Goal: Register for event/course

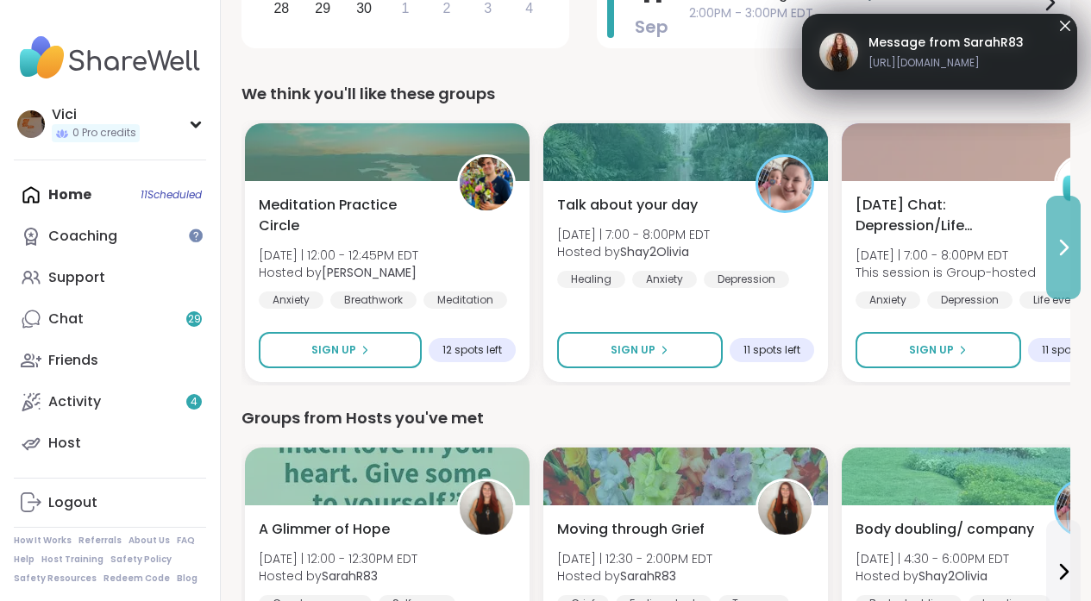
click at [1055, 223] on button at bounding box center [1063, 247] width 34 height 103
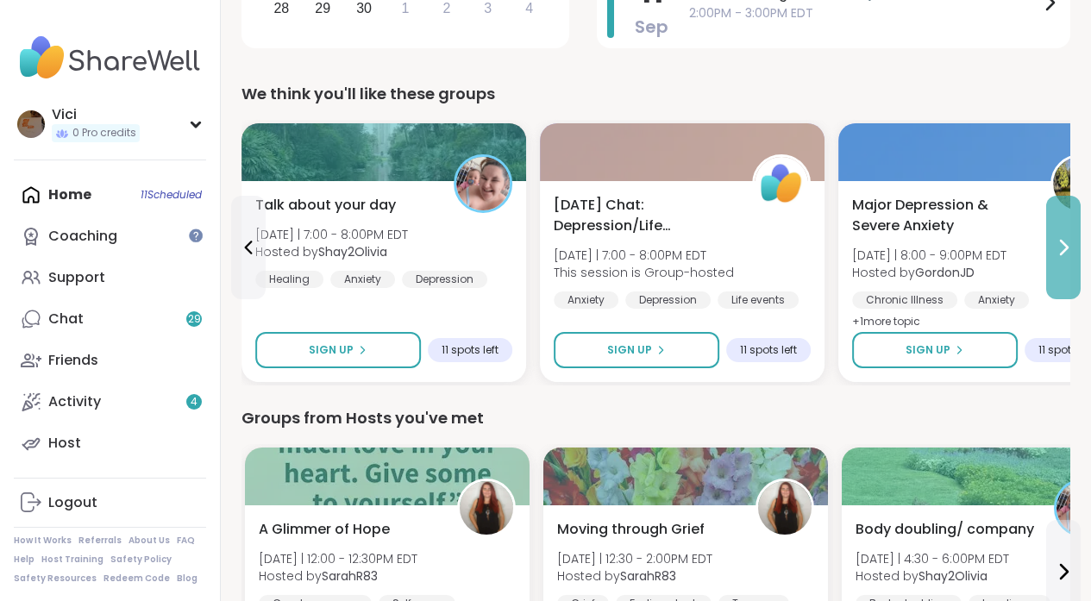
click at [1055, 223] on button at bounding box center [1063, 247] width 34 height 103
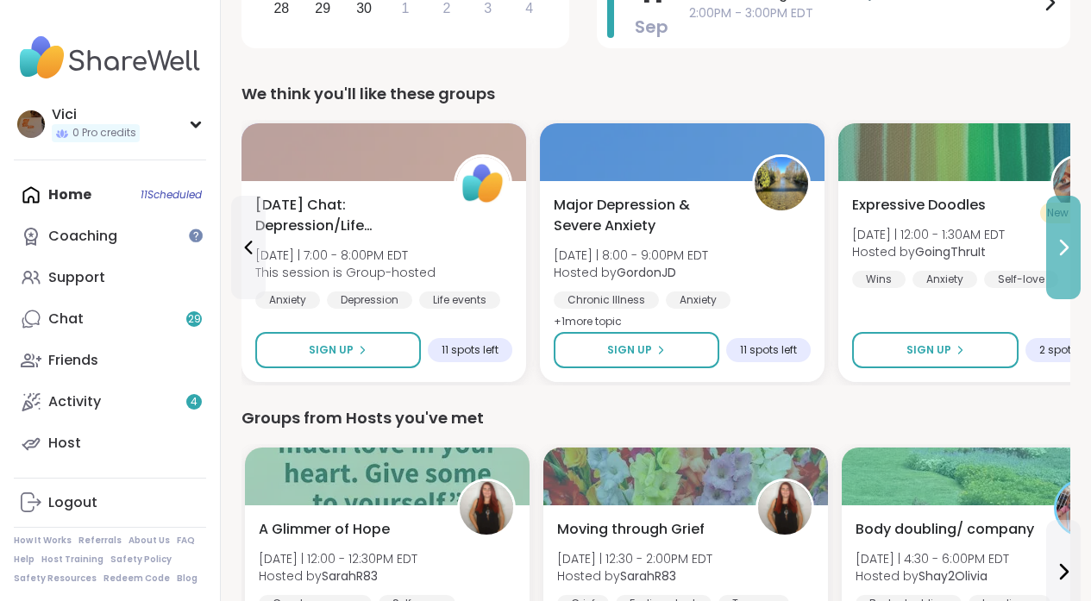
click at [1055, 223] on button at bounding box center [1063, 247] width 34 height 103
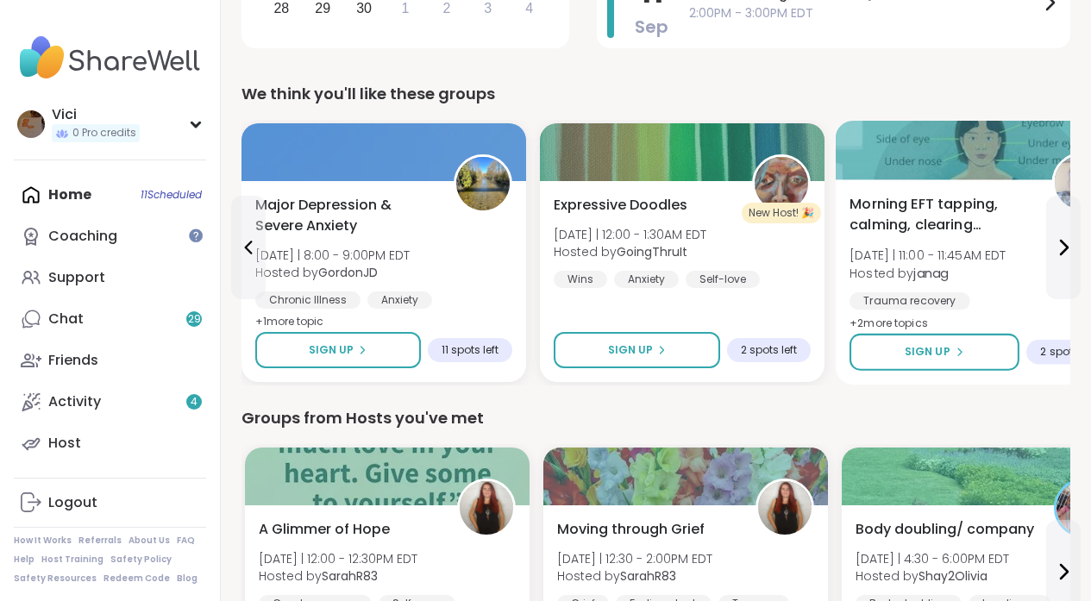
click at [998, 171] on div at bounding box center [981, 150] width 291 height 59
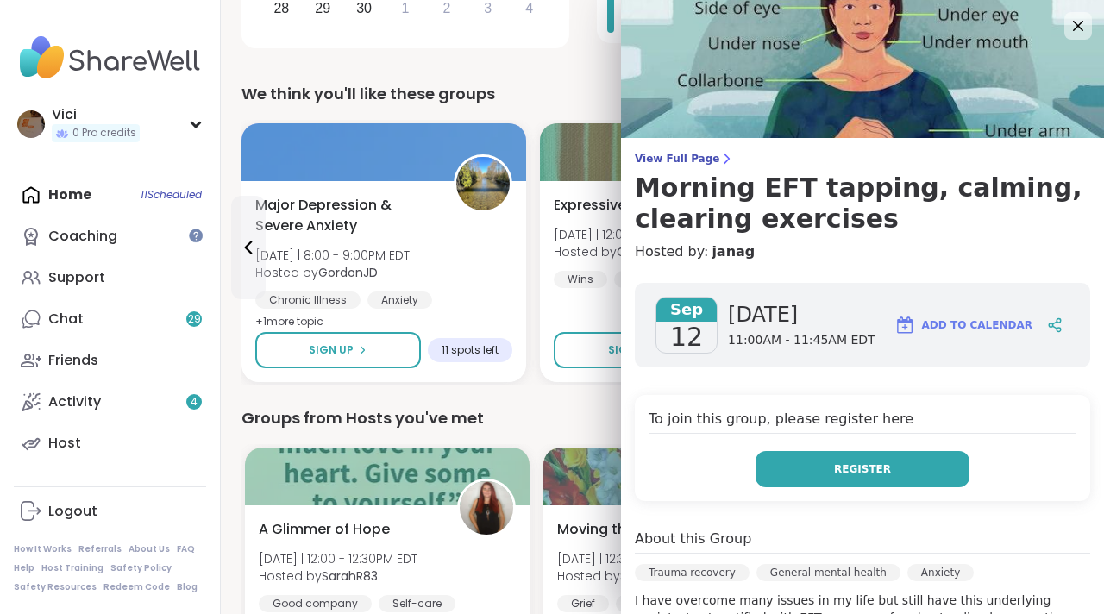
click at [813, 451] on button "Register" at bounding box center [862, 469] width 214 height 36
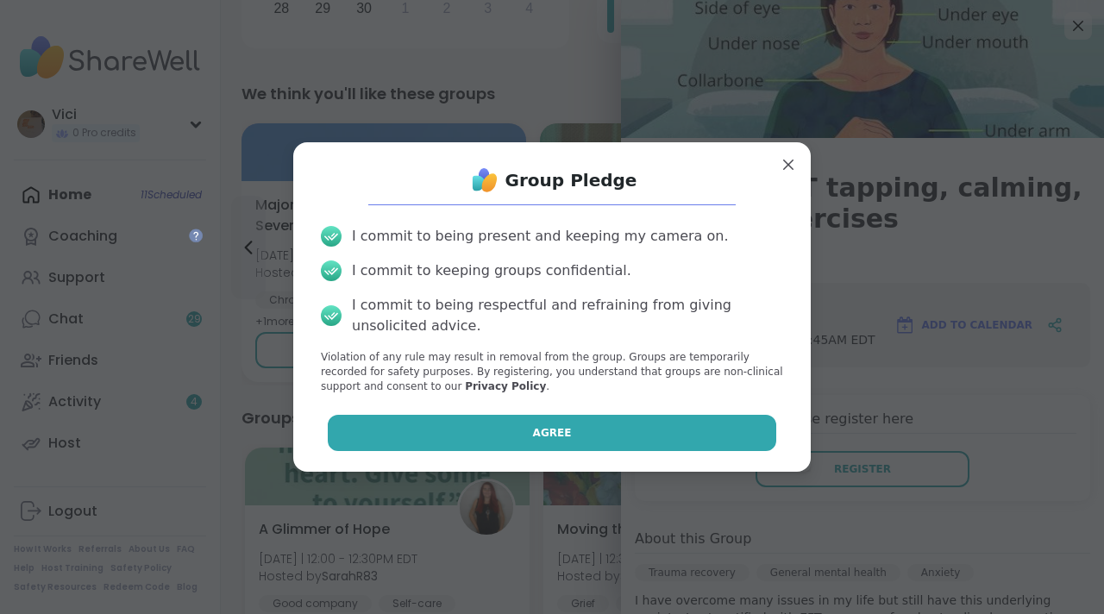
click at [663, 444] on button "Agree" at bounding box center [552, 433] width 449 height 36
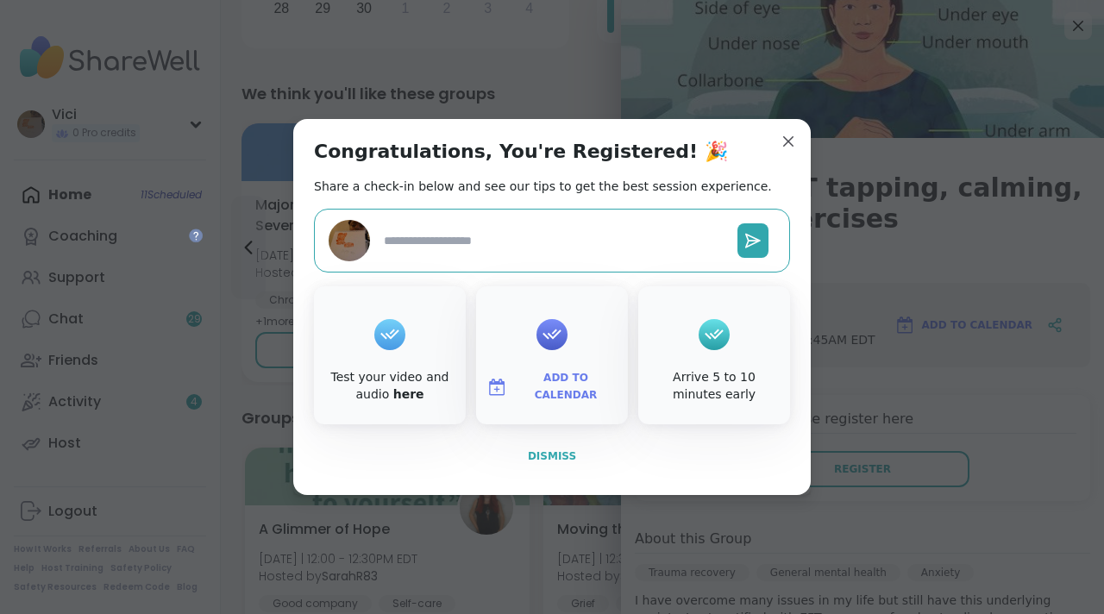
click at [559, 456] on span "Dismiss" at bounding box center [552, 456] width 48 height 12
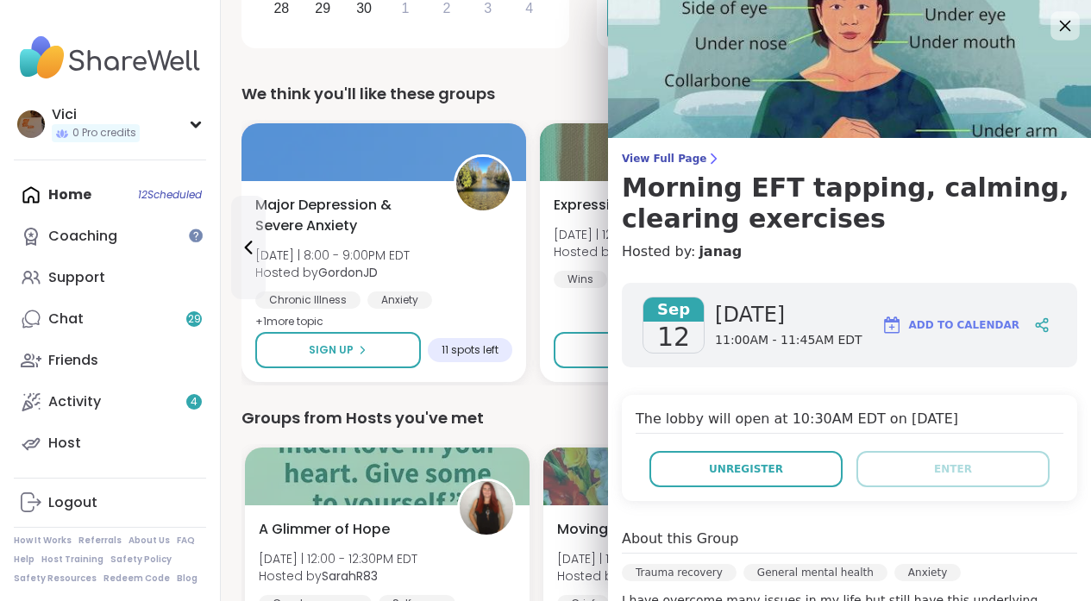
click at [1063, 22] on div at bounding box center [1064, 25] width 29 height 29
click at [1054, 21] on icon at bounding box center [1065, 26] width 22 height 22
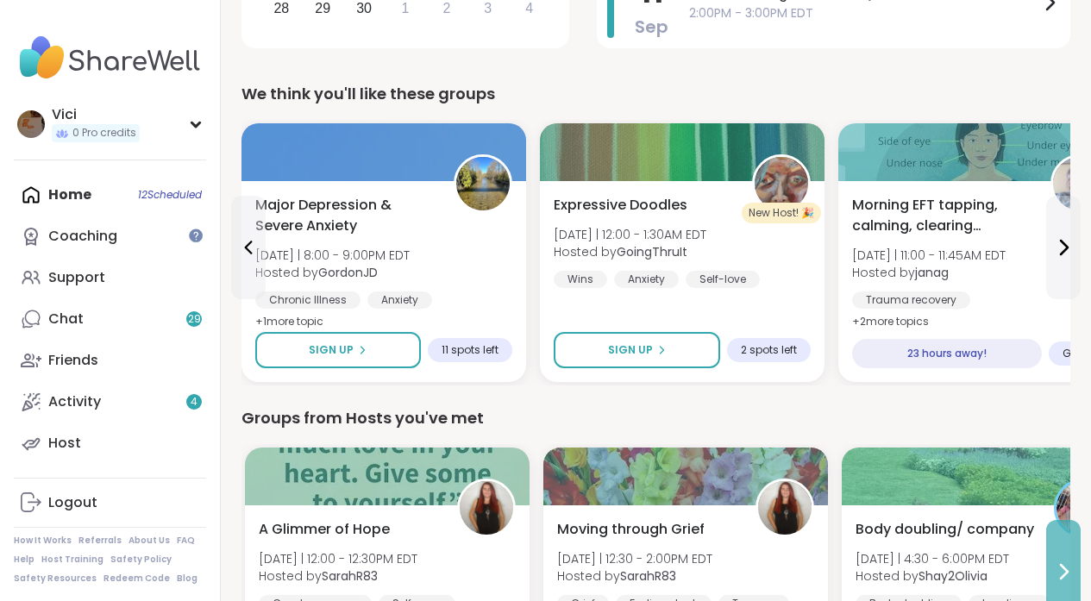
click at [1066, 555] on button at bounding box center [1063, 571] width 34 height 103
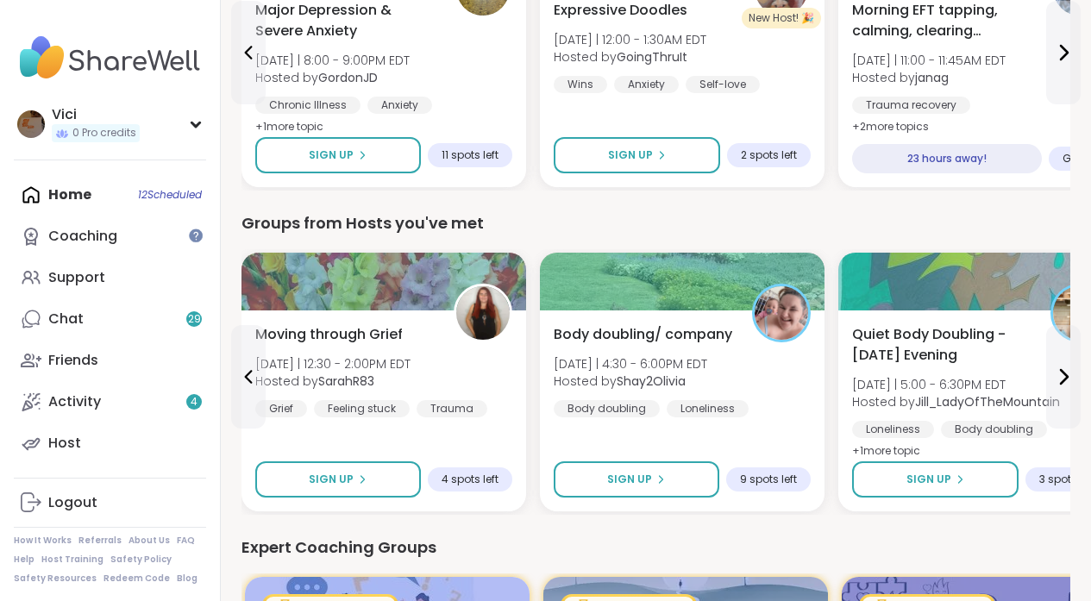
scroll to position [716, 0]
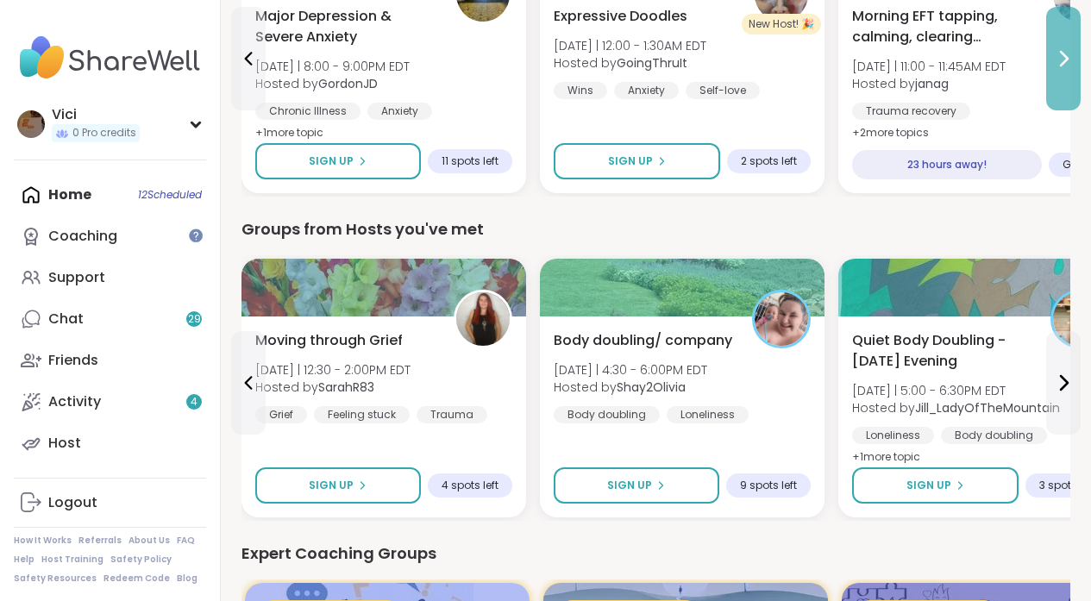
click at [1069, 63] on icon at bounding box center [1063, 58] width 21 height 21
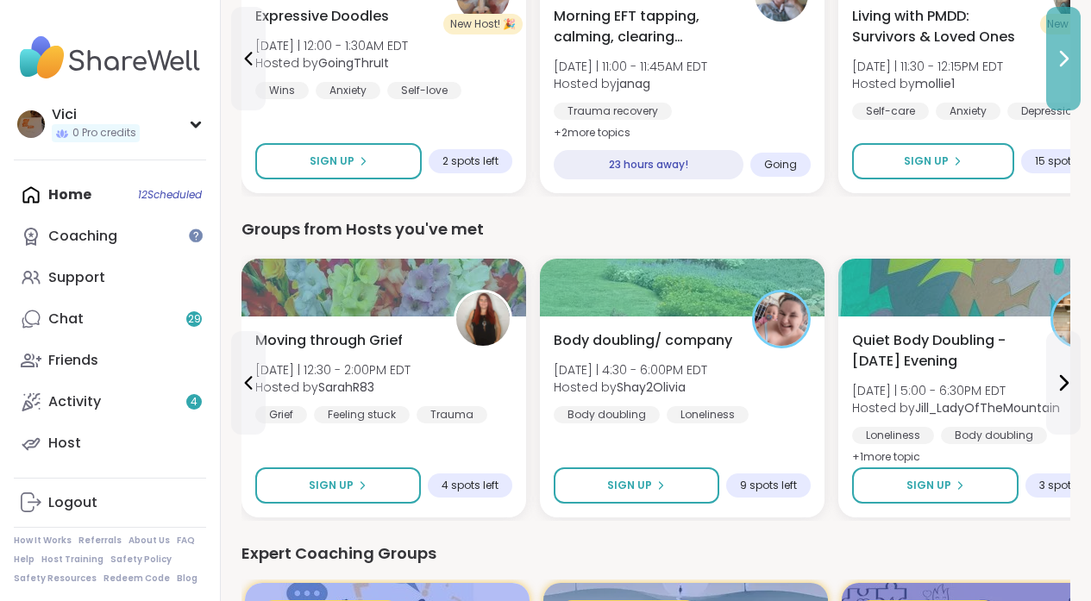
click at [1069, 63] on icon at bounding box center [1063, 58] width 21 height 21
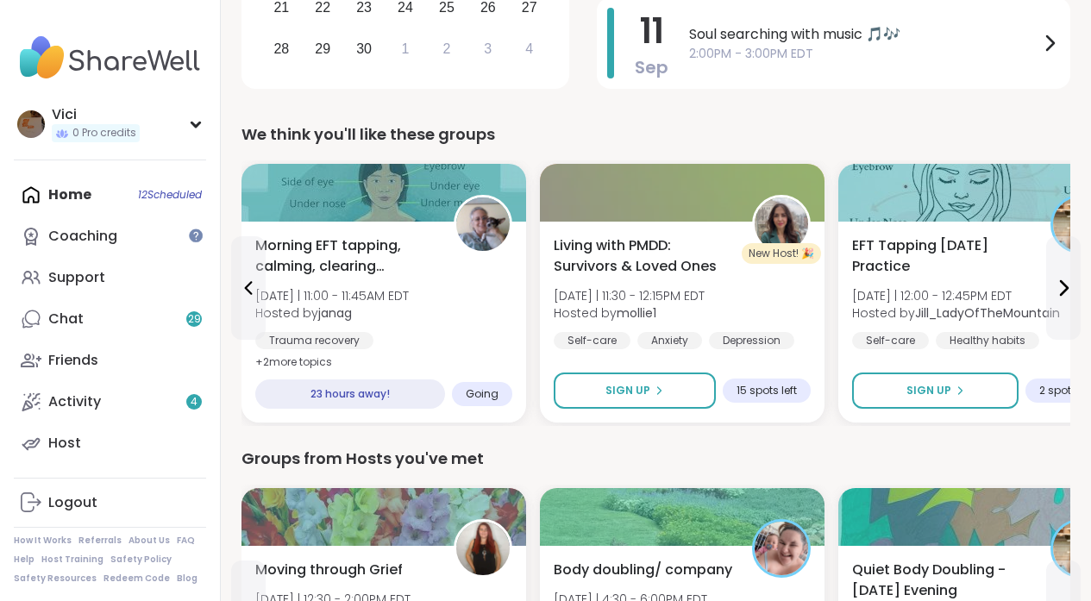
scroll to position [432, 0]
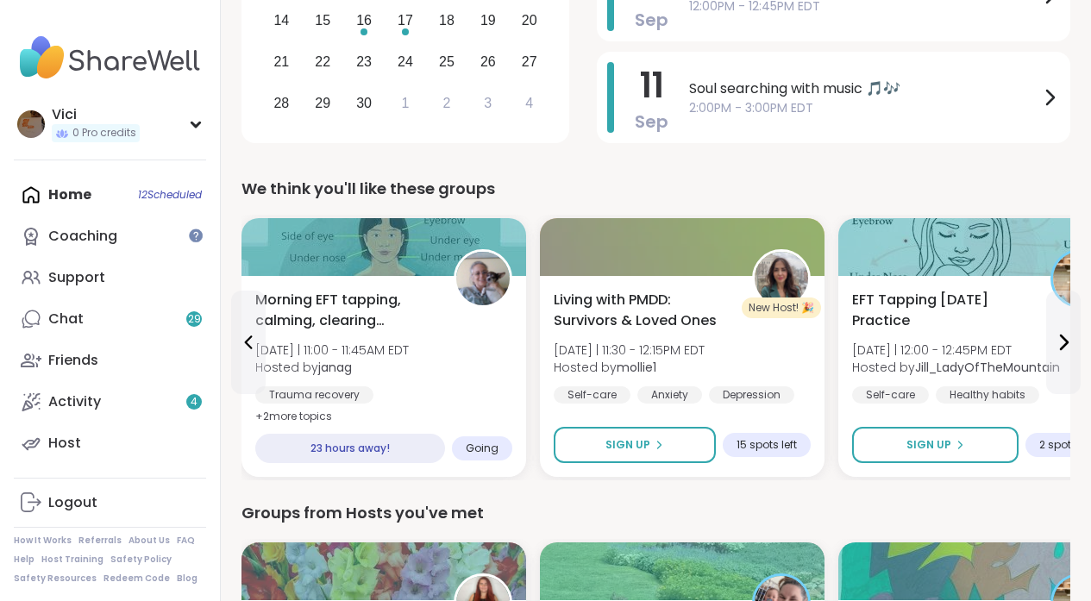
drag, startPoint x: 1103, startPoint y: 187, endPoint x: 1102, endPoint y: 150, distance: 37.1
click at [1069, 305] on button at bounding box center [1063, 342] width 34 height 103
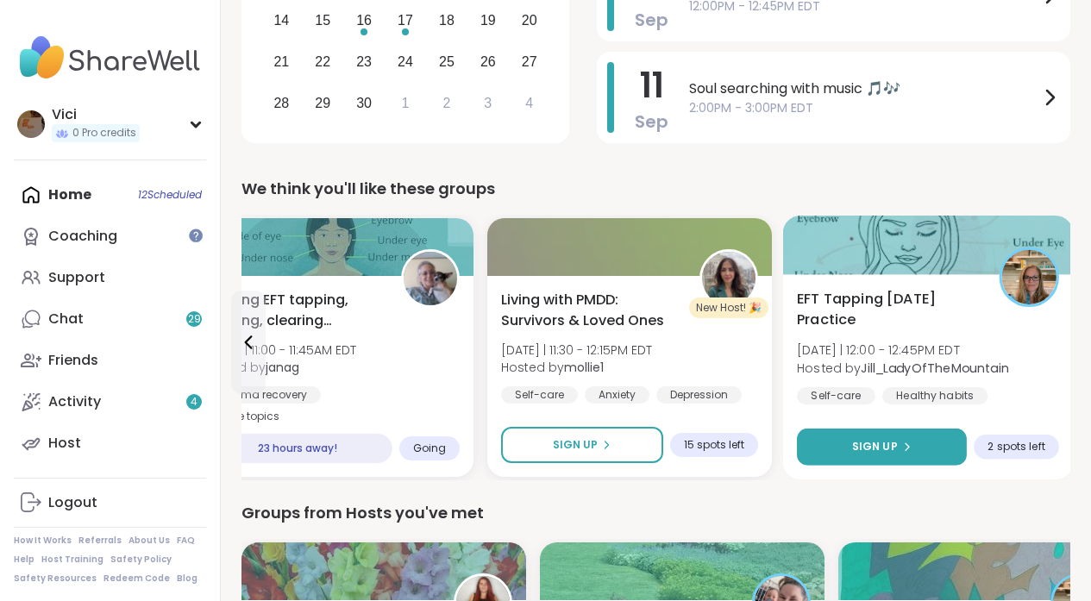
click at [927, 455] on button "Sign Up" at bounding box center [882, 447] width 170 height 37
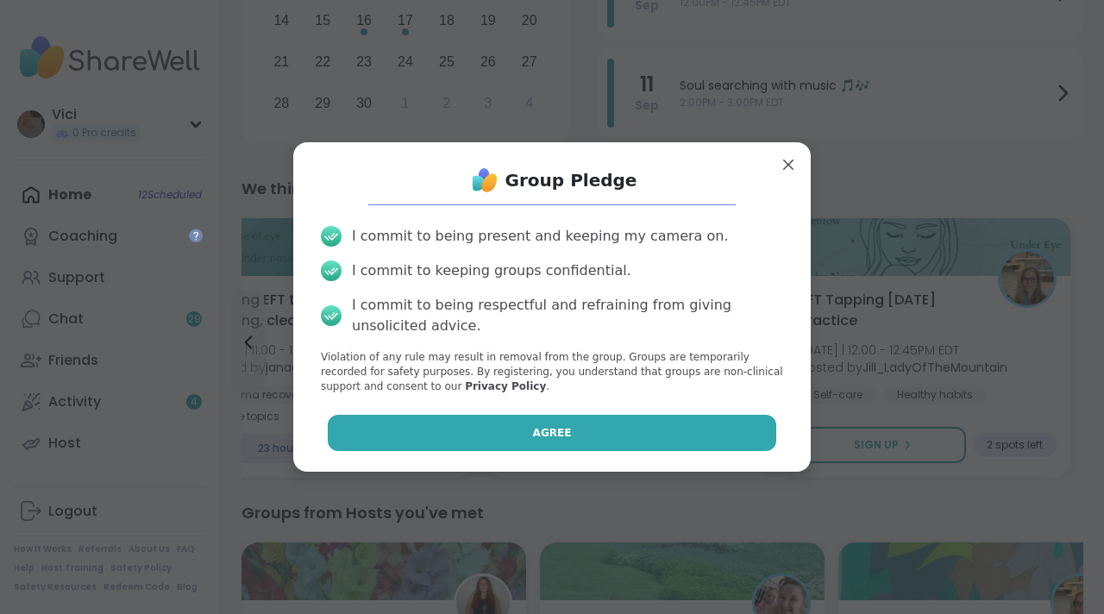
click at [755, 423] on button "Agree" at bounding box center [552, 433] width 449 height 36
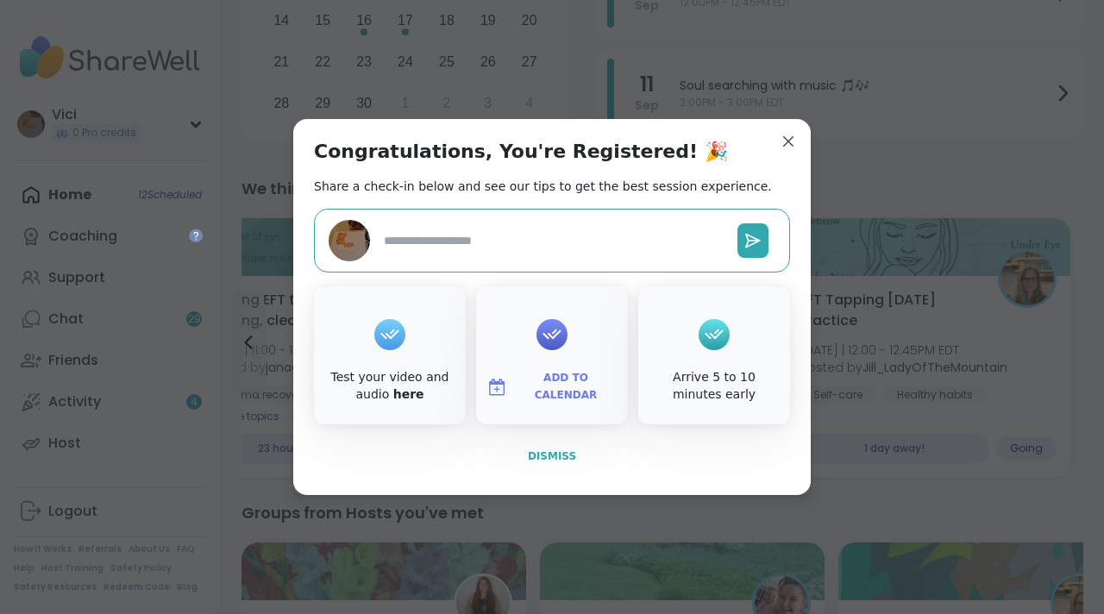
click at [561, 453] on span "Dismiss" at bounding box center [552, 456] width 48 height 12
type textarea "*"
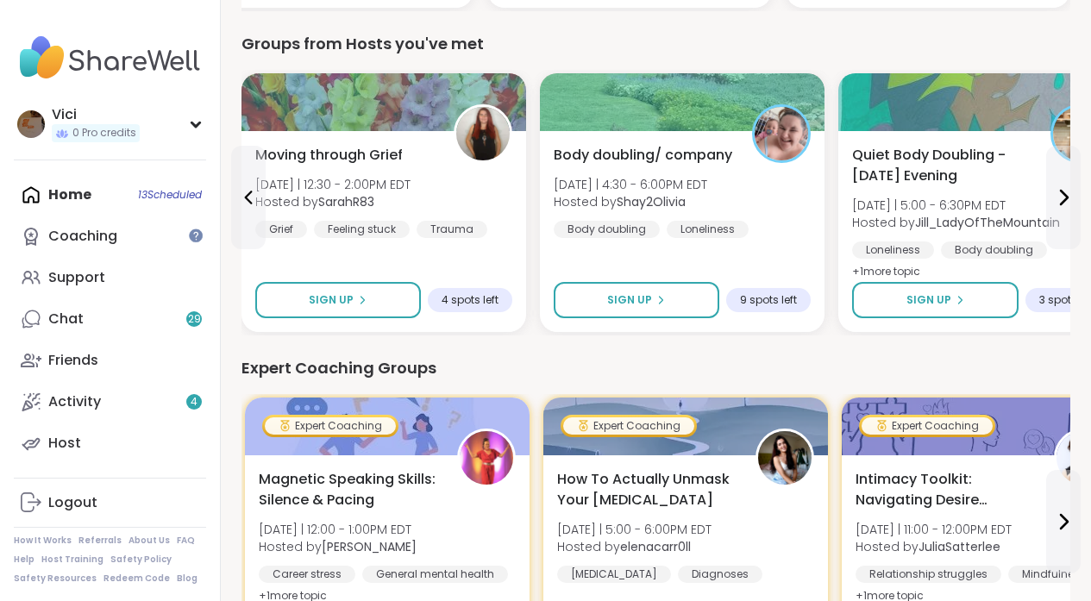
scroll to position [26, 0]
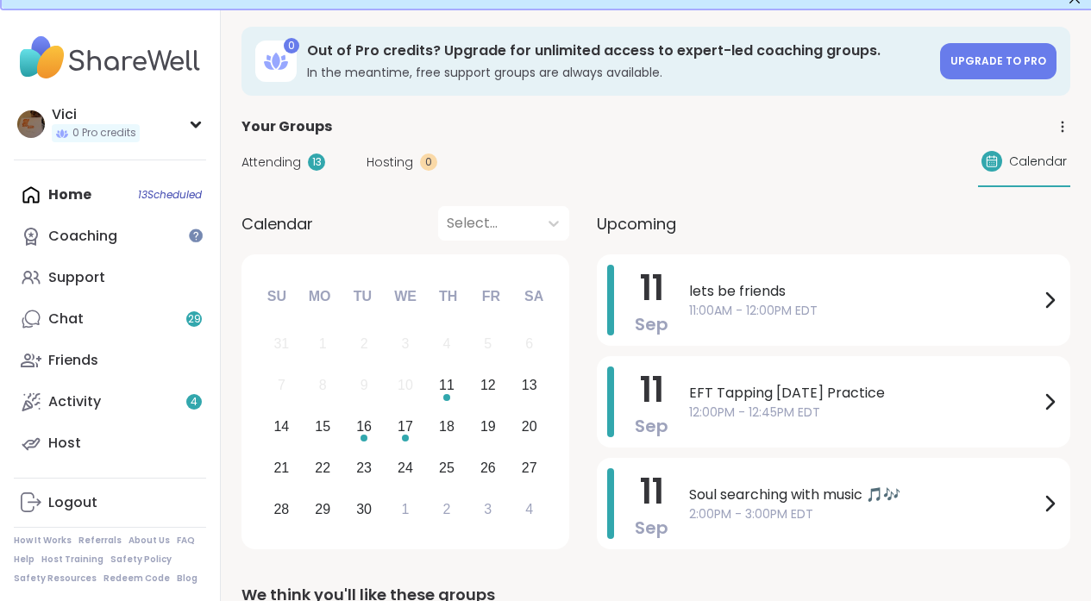
click at [519, 235] on div "Select..." at bounding box center [488, 223] width 100 height 34
click at [135, 205] on div "Home 13 Scheduled Coaching Support Chat 29 Friends Activity 4 Host" at bounding box center [110, 319] width 192 height 290
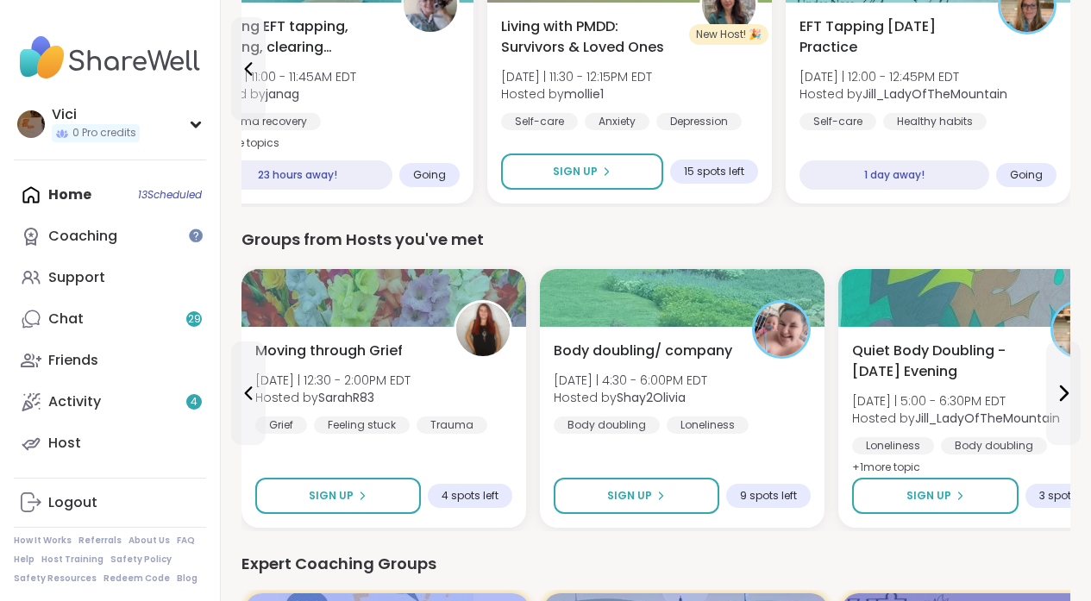
scroll to position [704, 0]
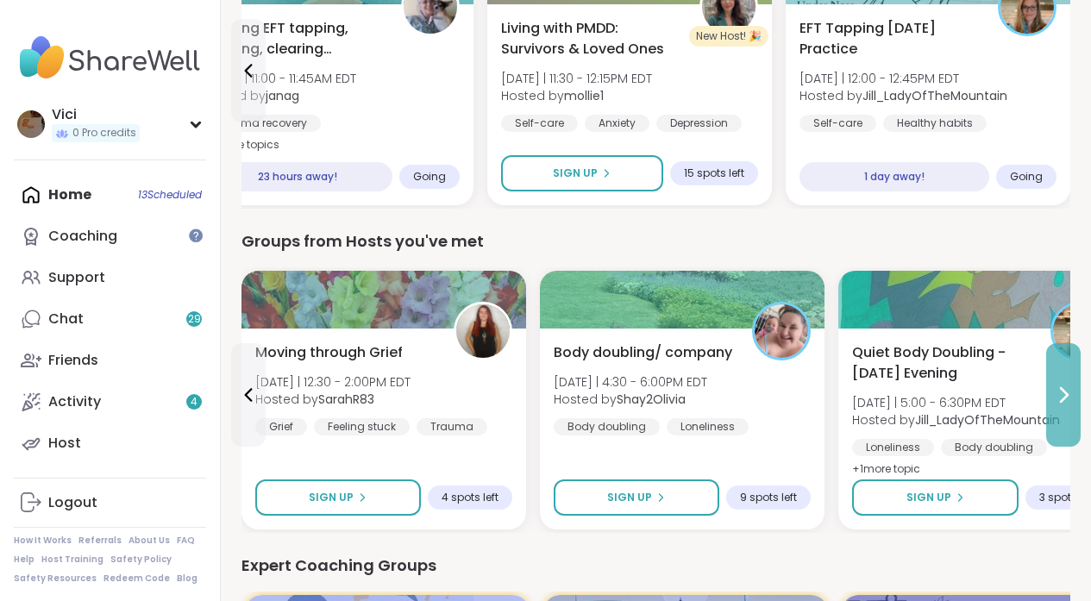
click at [1050, 375] on button at bounding box center [1063, 394] width 34 height 103
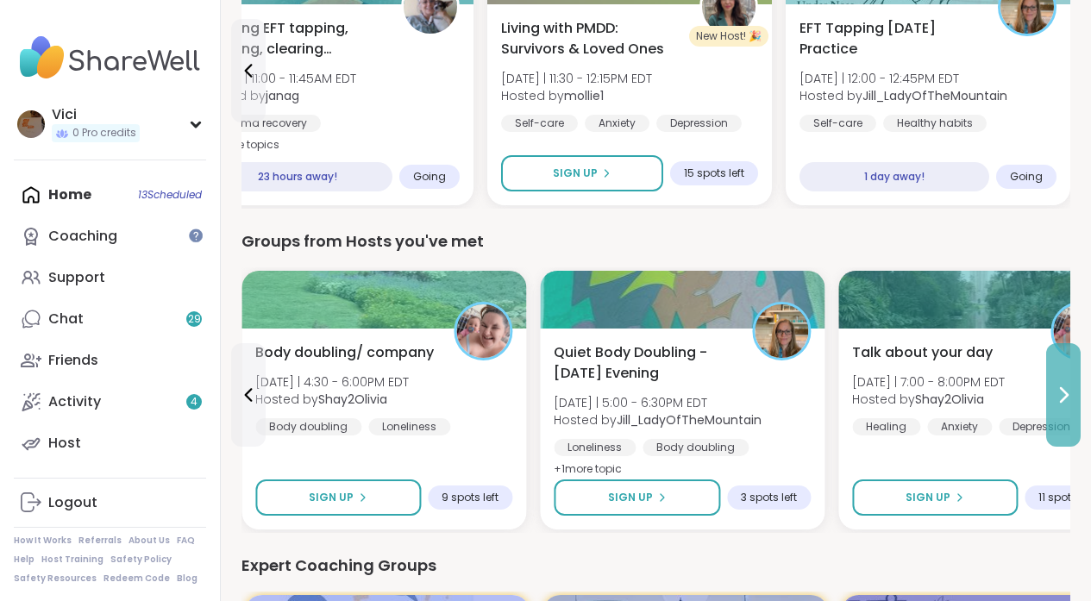
click at [1050, 375] on button at bounding box center [1063, 394] width 34 height 103
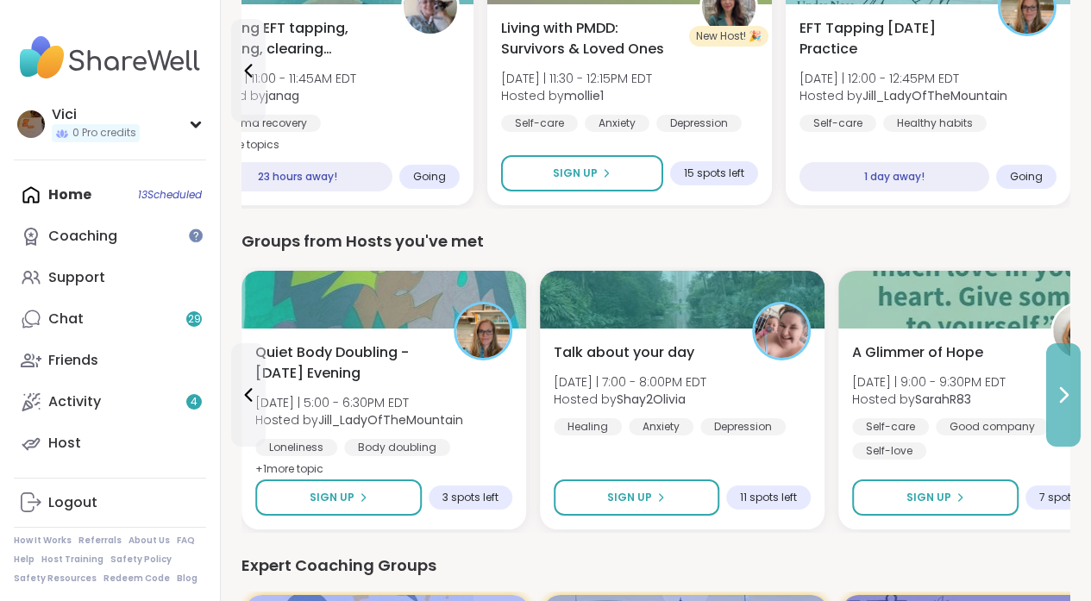
click at [1050, 375] on button at bounding box center [1063, 394] width 34 height 103
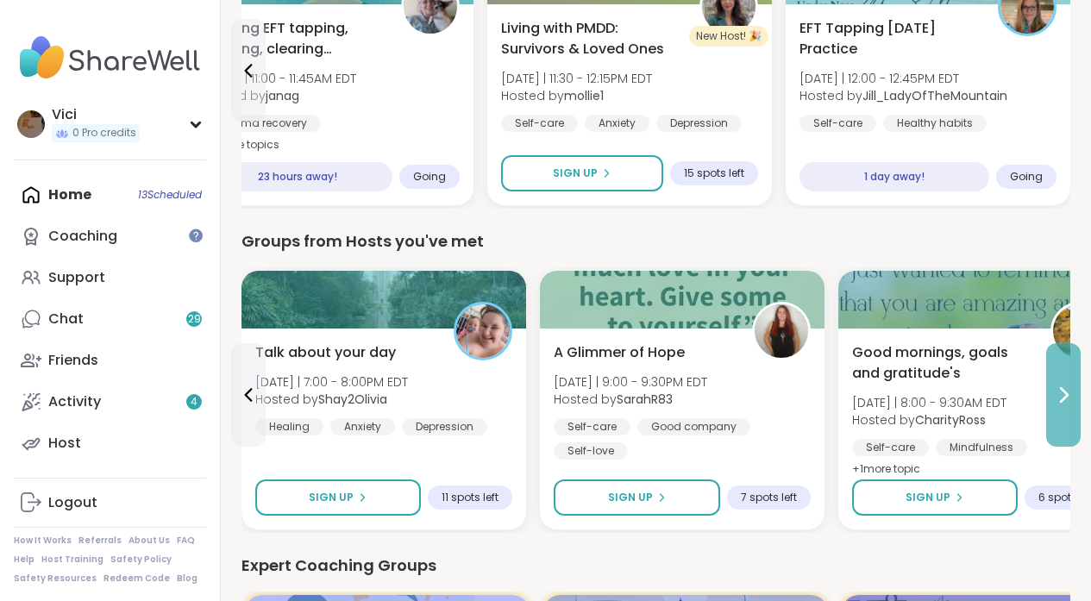
click at [1050, 375] on button at bounding box center [1063, 394] width 34 height 103
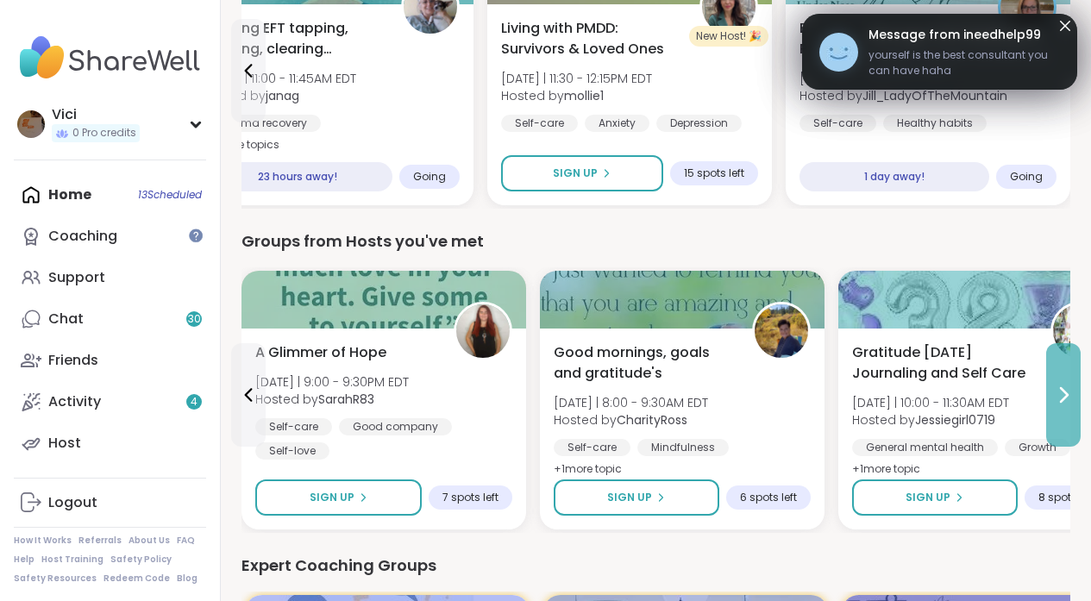
click at [1050, 375] on button at bounding box center [1063, 394] width 34 height 103
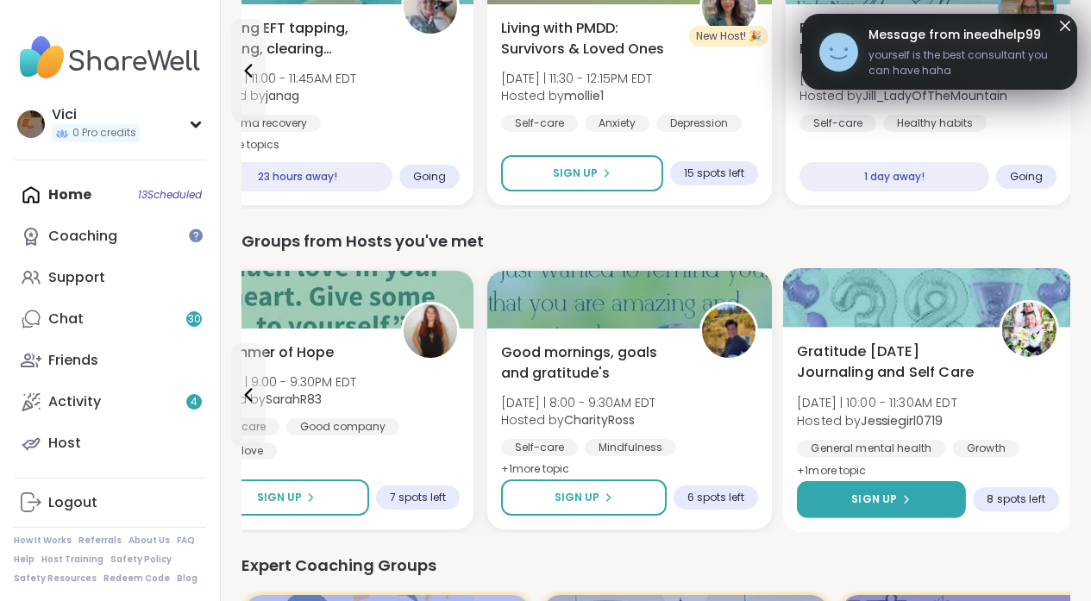
click at [887, 481] on button "Sign Up" at bounding box center [881, 499] width 169 height 37
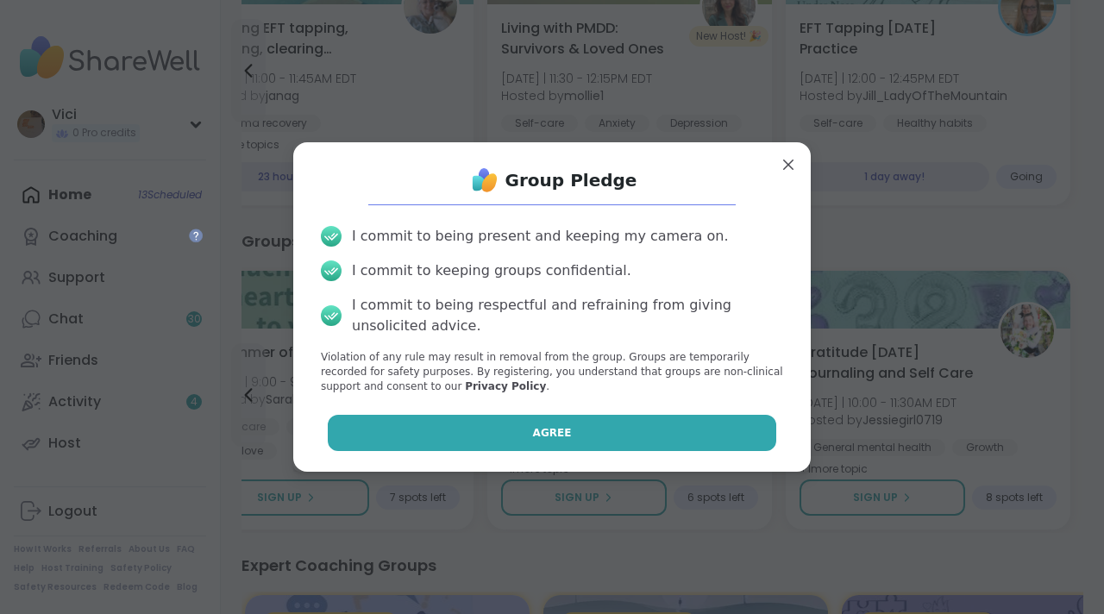
click at [720, 437] on button "Agree" at bounding box center [552, 433] width 449 height 36
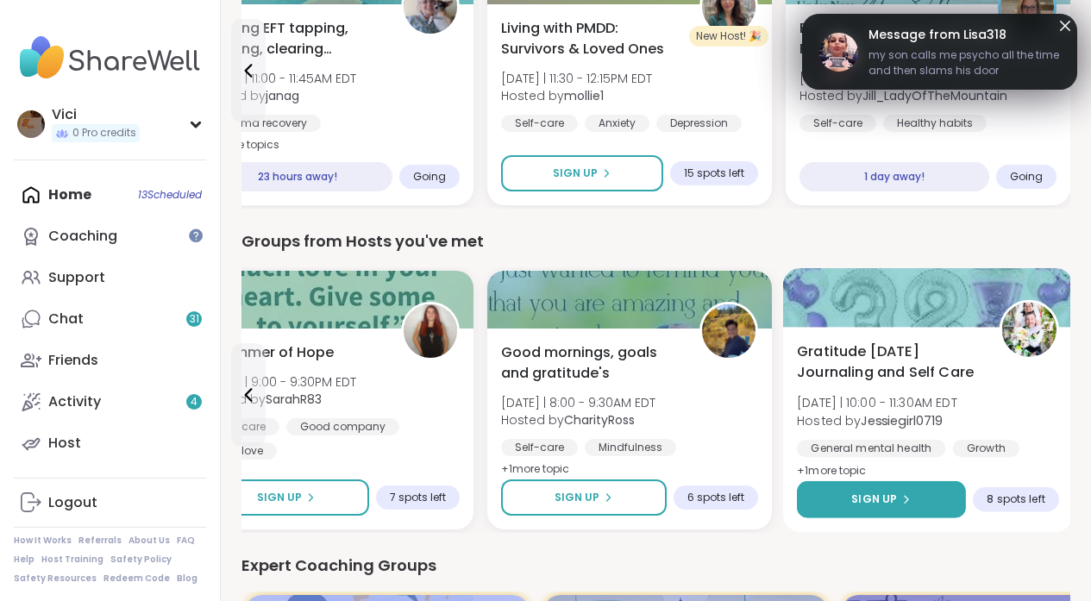
click at [862, 493] on span "Sign Up" at bounding box center [874, 500] width 46 height 16
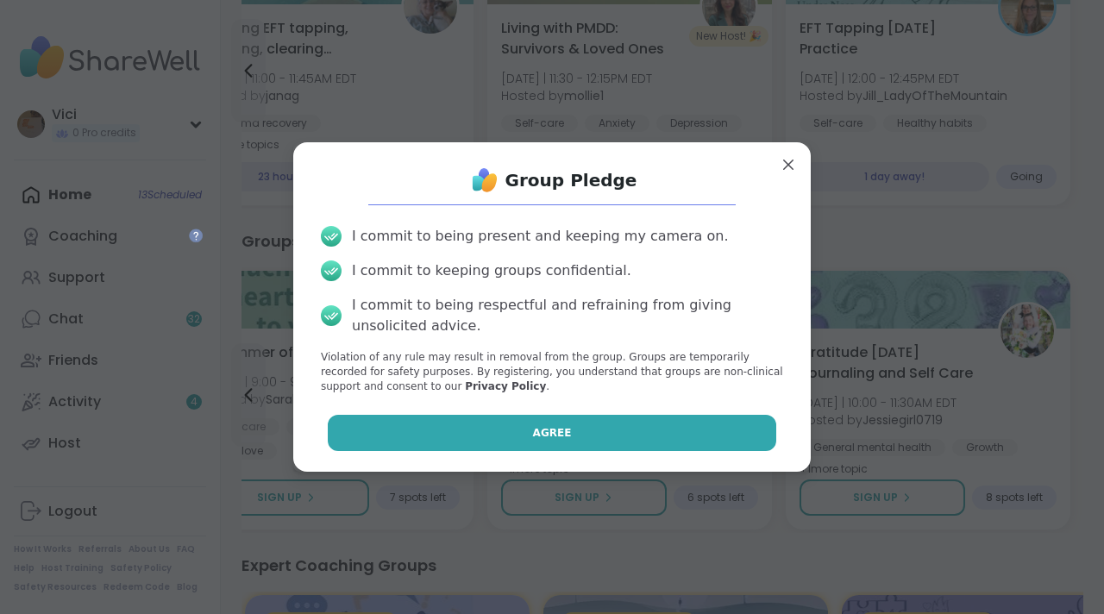
click at [713, 422] on button "Agree" at bounding box center [552, 433] width 449 height 36
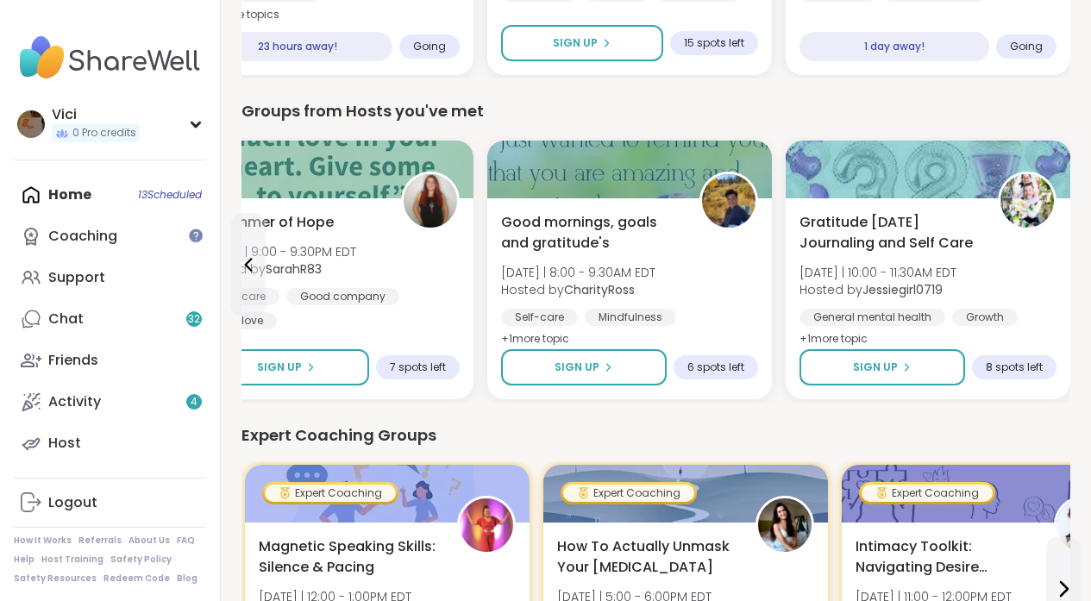
scroll to position [749, 0]
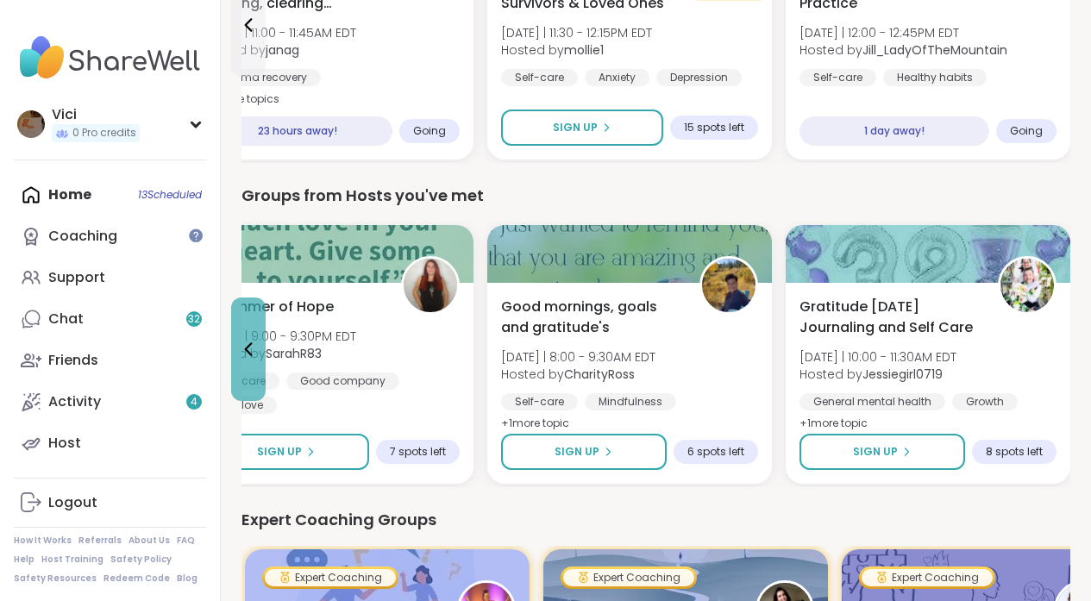
click at [254, 329] on button at bounding box center [248, 349] width 34 height 103
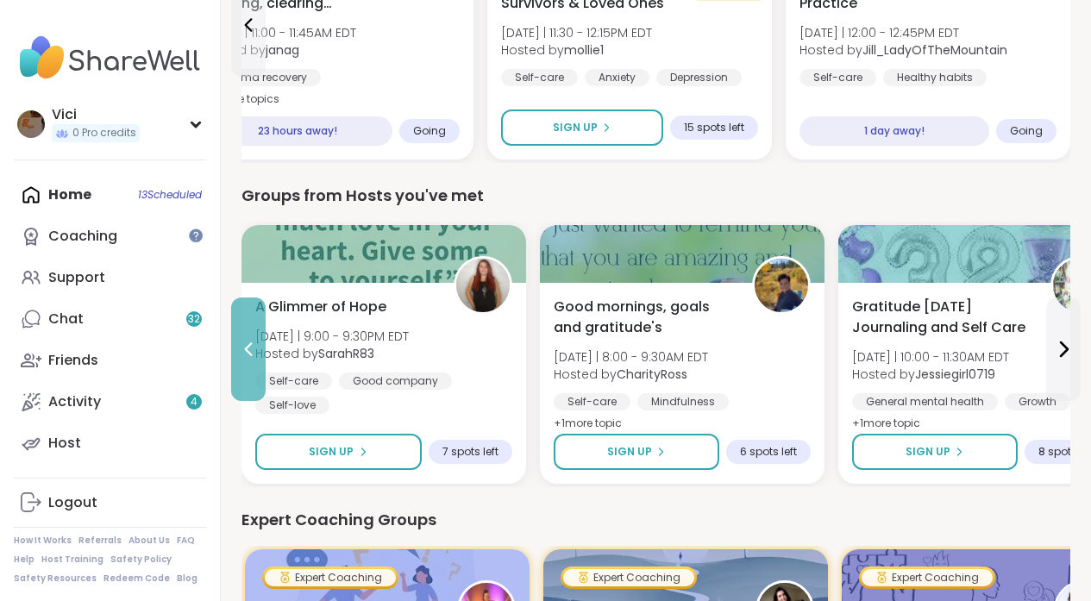
click at [254, 329] on button at bounding box center [248, 349] width 34 height 103
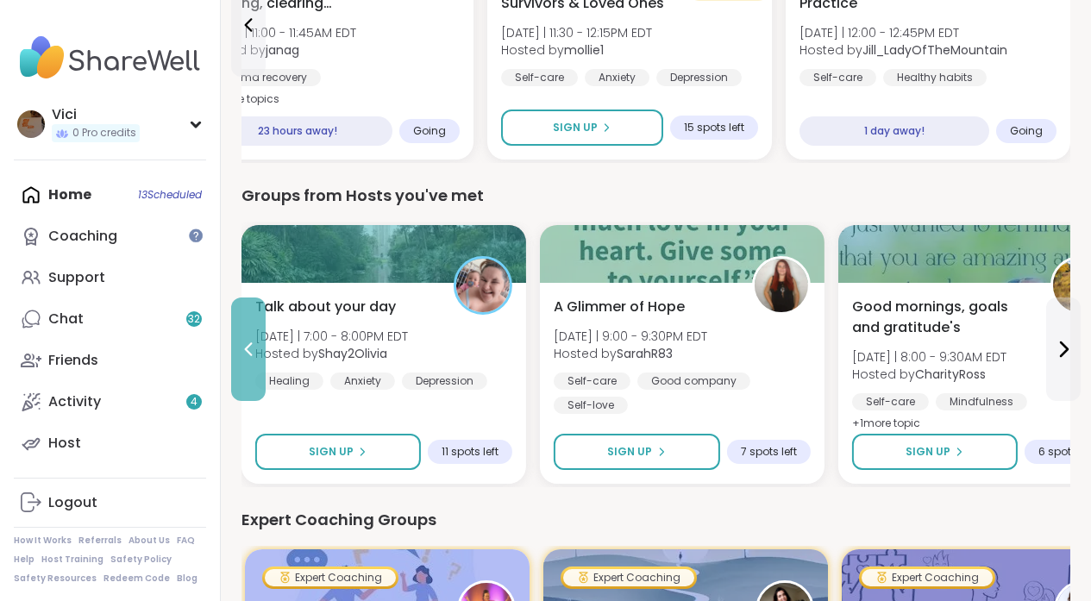
click at [254, 329] on button at bounding box center [248, 349] width 34 height 103
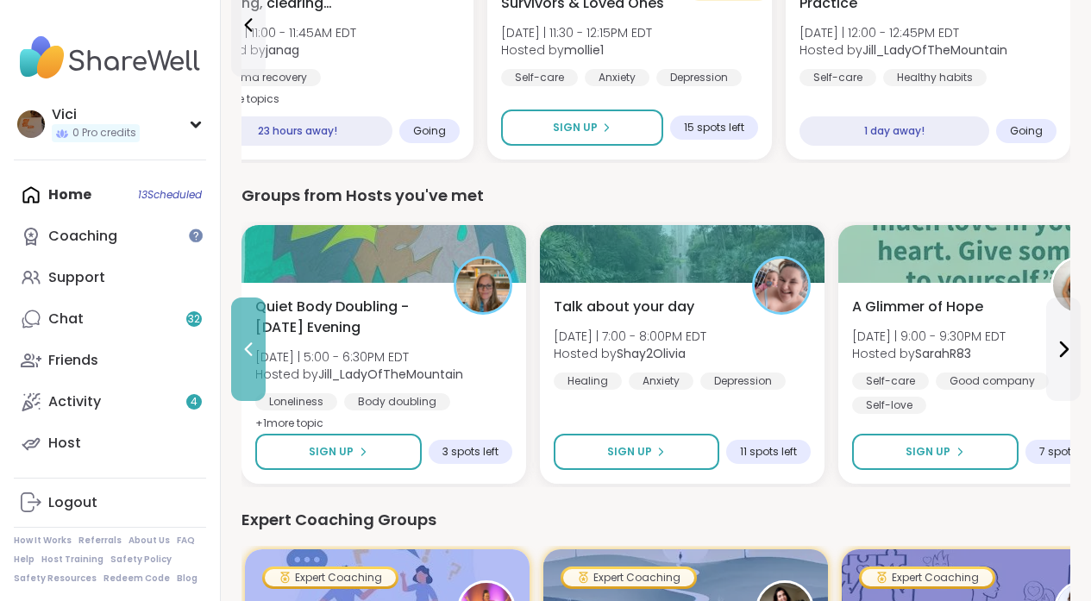
click at [254, 329] on button at bounding box center [248, 349] width 34 height 103
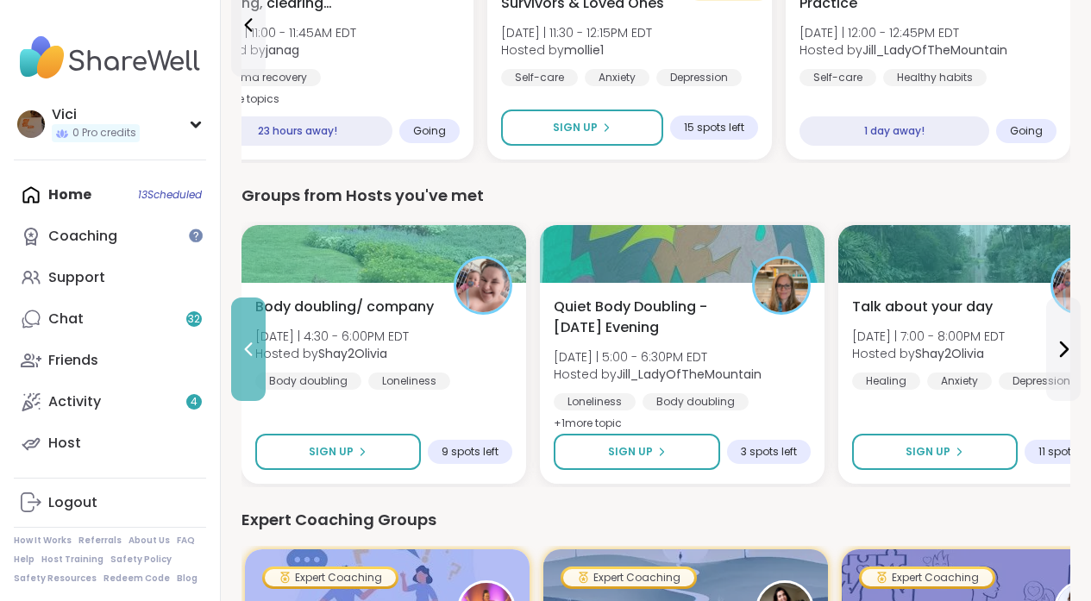
click at [254, 329] on button at bounding box center [248, 349] width 34 height 103
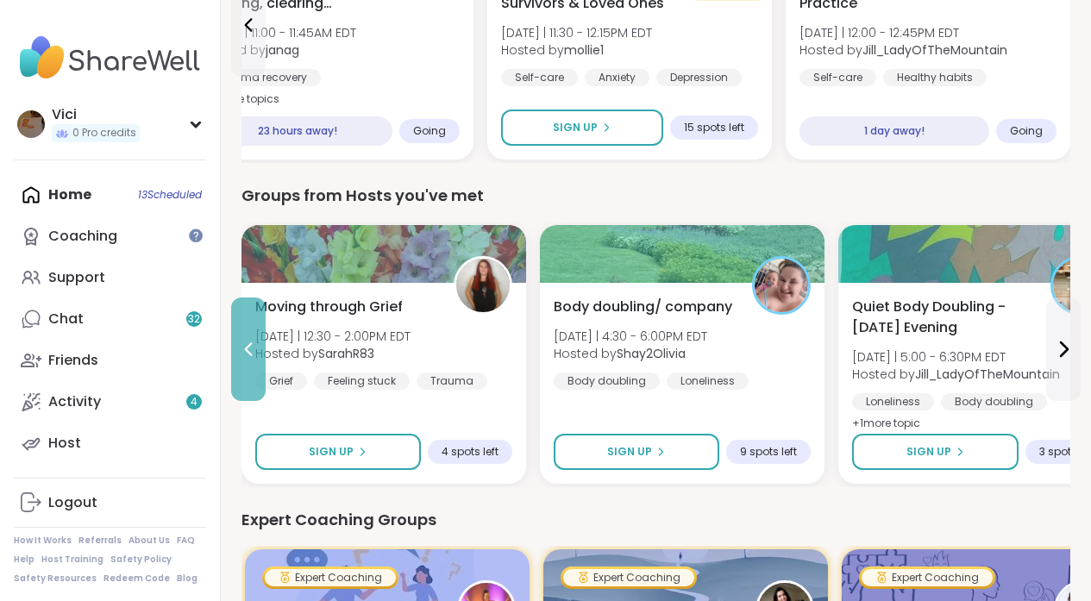
click at [254, 383] on button at bounding box center [248, 349] width 34 height 103
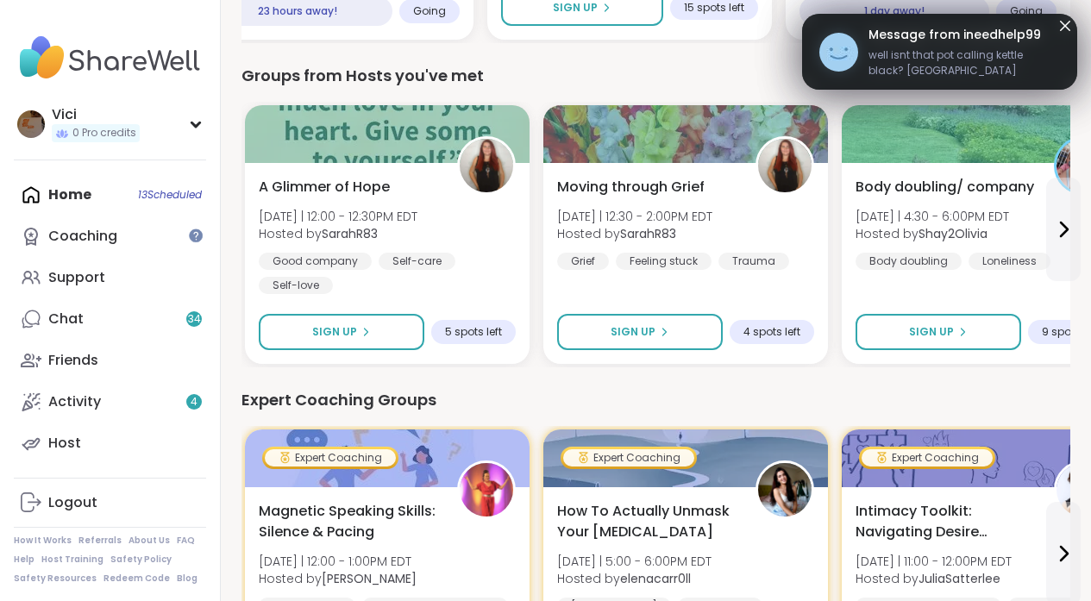
scroll to position [819, 0]
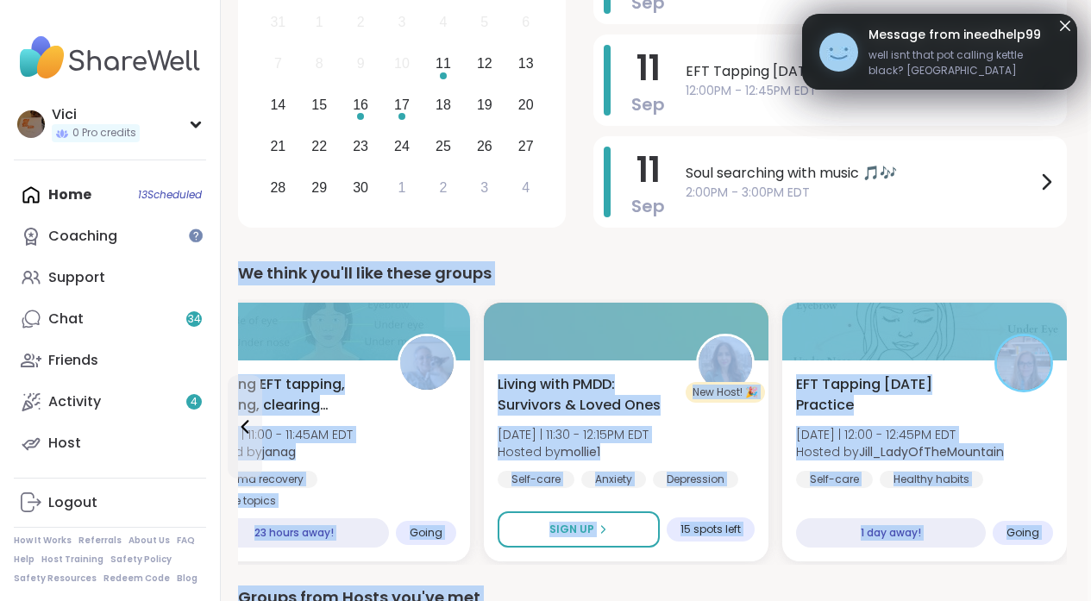
drag, startPoint x: 1103, startPoint y: 254, endPoint x: 1093, endPoint y: 113, distance: 141.8
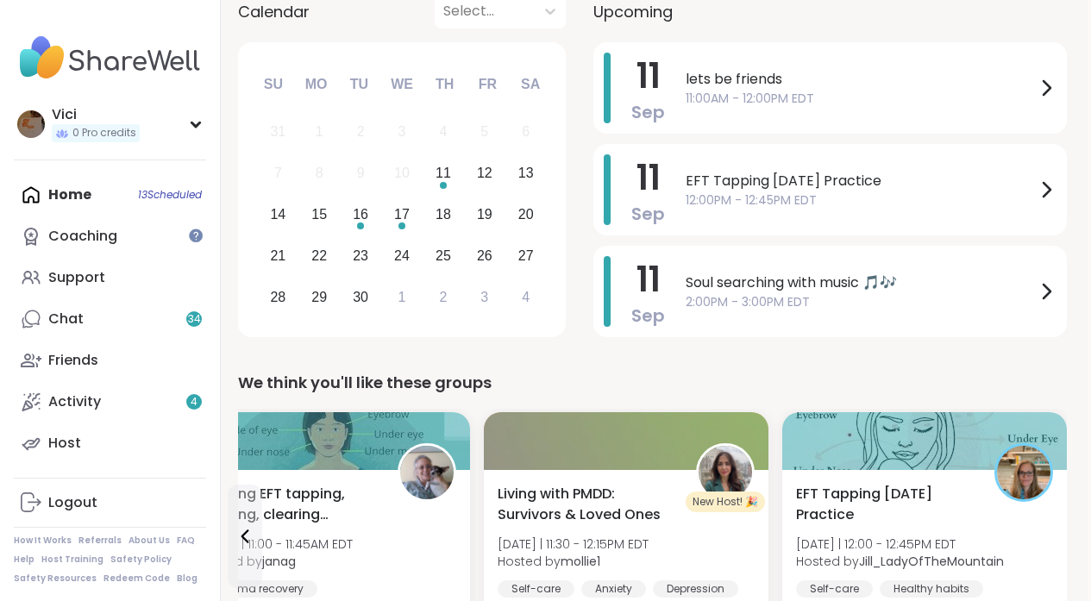
scroll to position [236, 3]
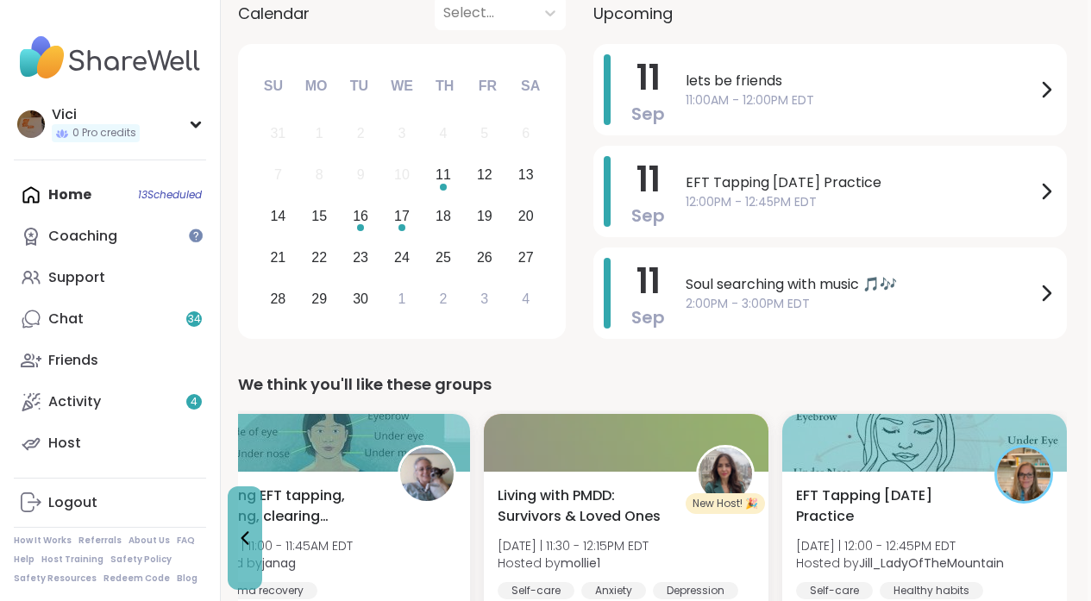
click at [249, 486] on button at bounding box center [245, 537] width 34 height 103
click at [246, 528] on icon at bounding box center [245, 538] width 21 height 21
click at [243, 486] on button at bounding box center [245, 537] width 34 height 103
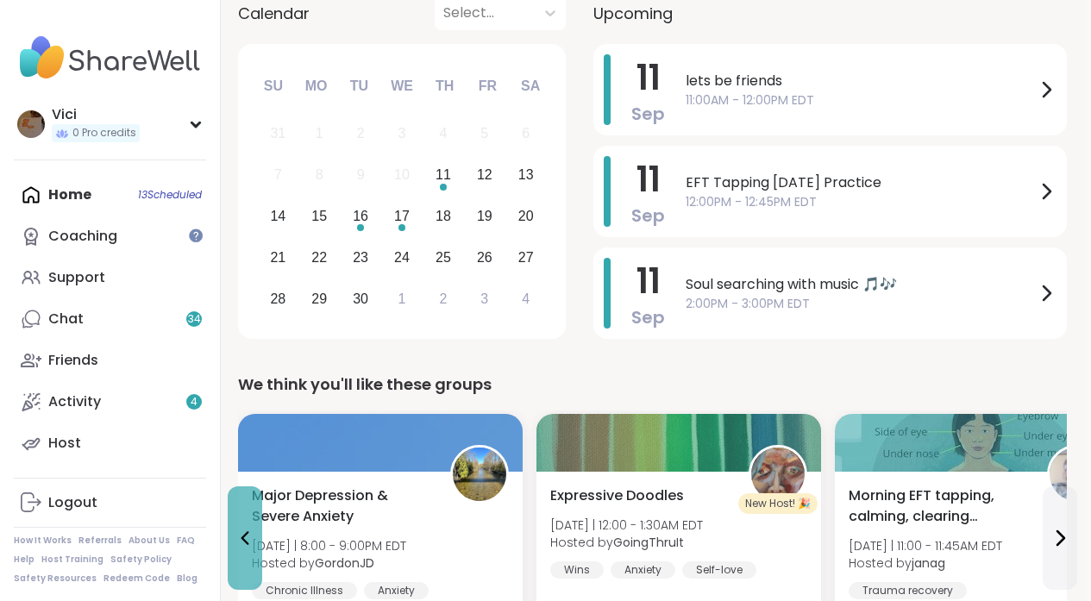
scroll to position [581, 3]
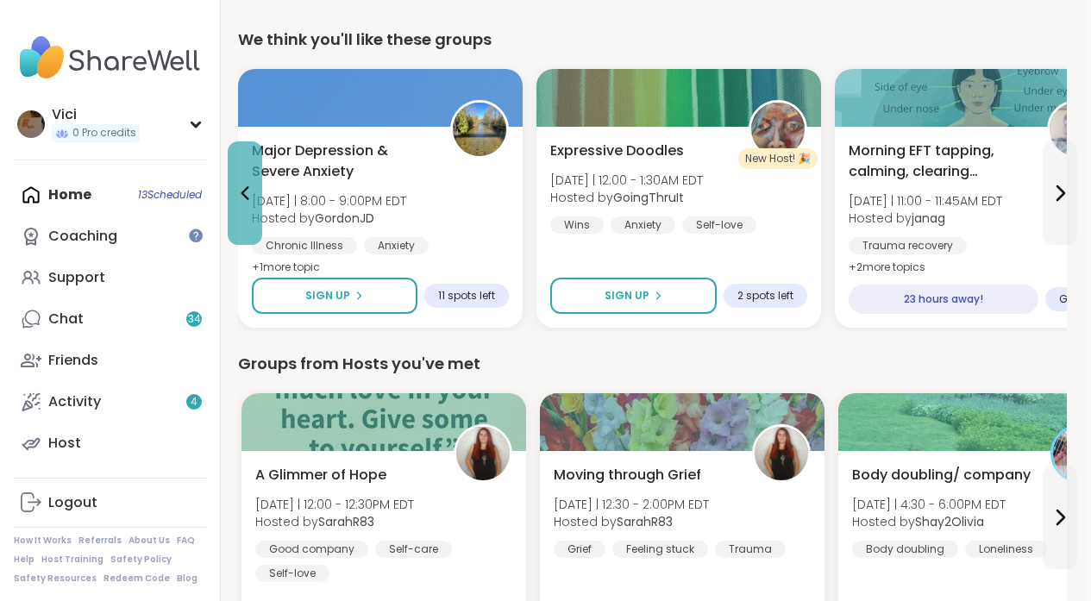
click at [249, 205] on button at bounding box center [245, 192] width 34 height 103
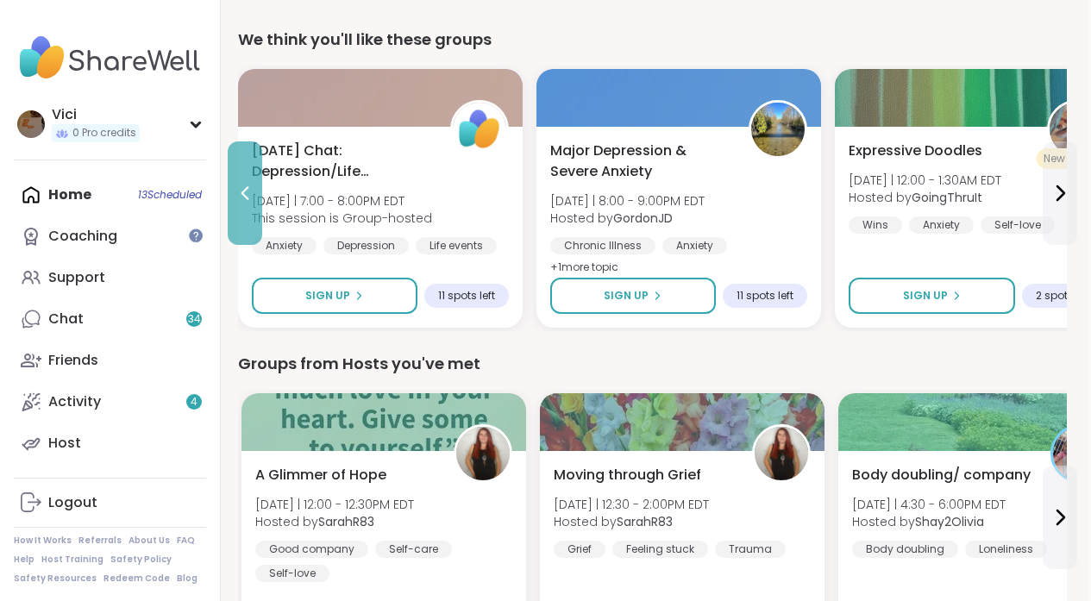
click at [246, 196] on icon at bounding box center [245, 193] width 8 height 14
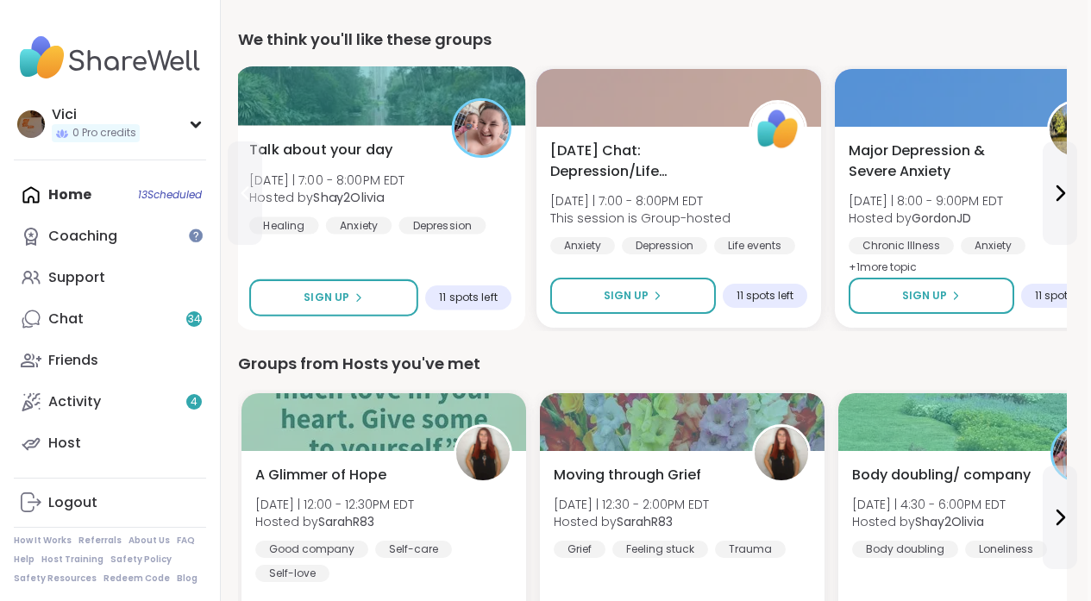
click at [241, 190] on icon at bounding box center [245, 193] width 21 height 21
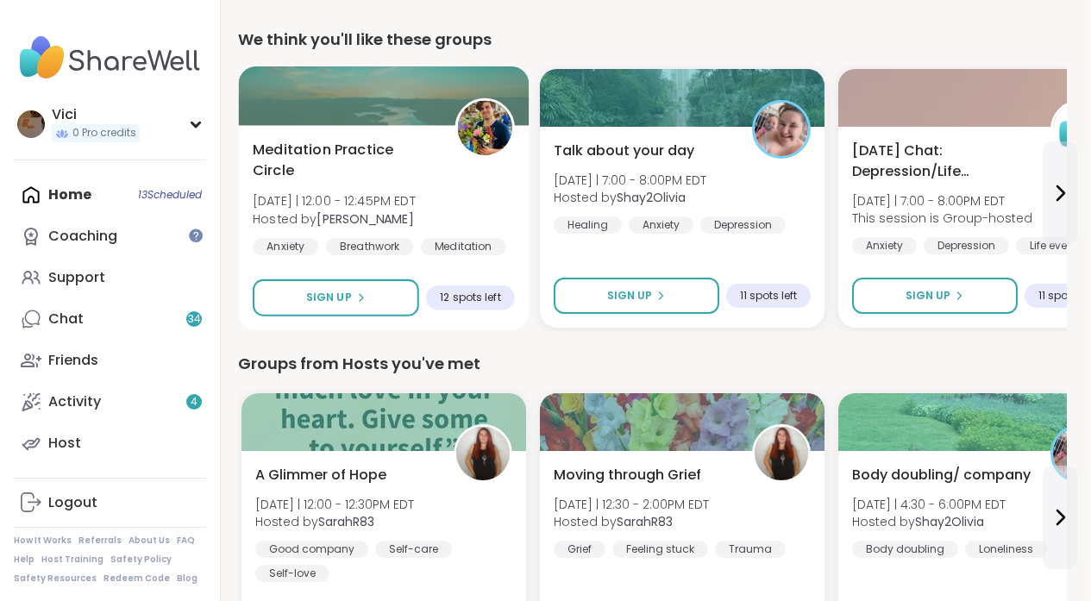
click at [255, 210] on span "Hosted by [PERSON_NAME]" at bounding box center [334, 218] width 163 height 17
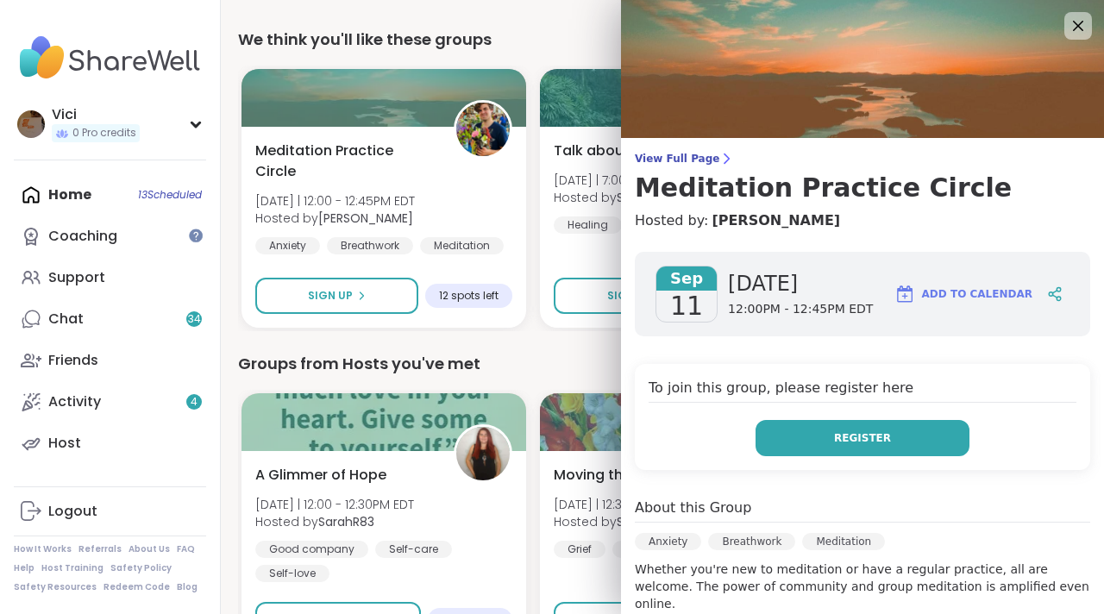
click at [794, 438] on button "Register" at bounding box center [862, 438] width 214 height 36
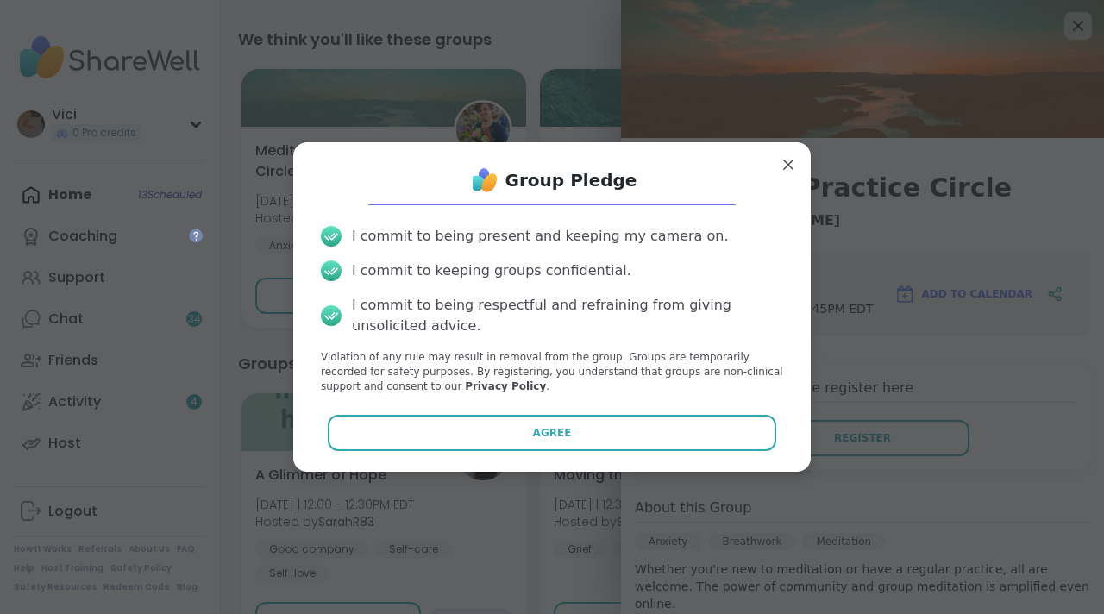
click at [781, 166] on link "View Full Page Meditation Practice Circle" at bounding box center [862, 178] width 455 height 52
click at [901, 130] on div "[DATE] Chat: Depression/Life Challenges [DATE] | 7:00 - 8:00PM EDT This session…" at bounding box center [980, 227] width 285 height 201
click at [535, 355] on div "Groups from Hosts you've met" at bounding box center [659, 364] width 842 height 24
